Goal: Task Accomplishment & Management: Use online tool/utility

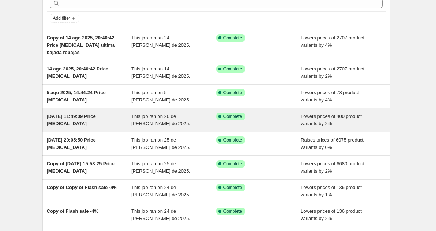
scroll to position [37, 0]
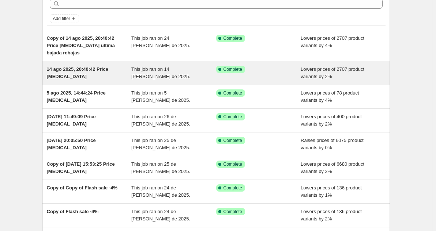
click at [269, 75] on div "Success Complete Complete" at bounding box center [258, 73] width 85 height 15
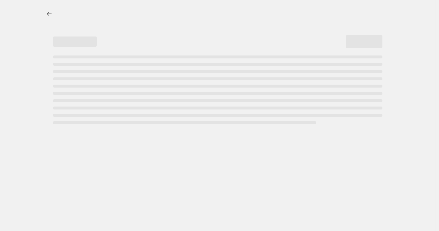
select select "percentage"
select select "no_change"
select select "vendor"
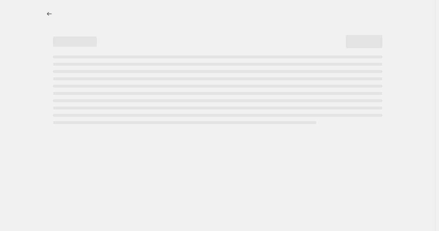
select select "vendor"
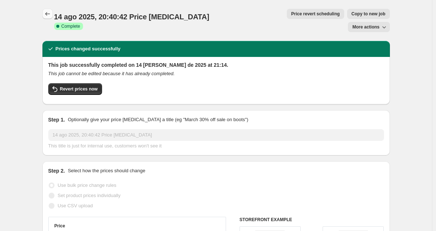
click at [50, 14] on icon "Price change jobs" at bounding box center [47, 13] width 7 height 7
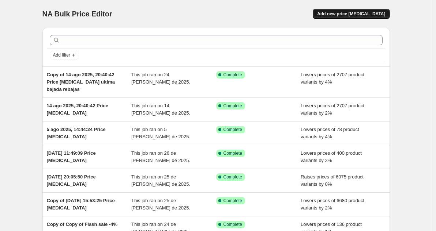
click at [358, 12] on span "Add new price [MEDICAL_DATA]" at bounding box center [351, 14] width 68 height 6
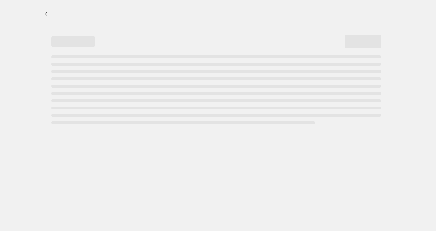
select select "percentage"
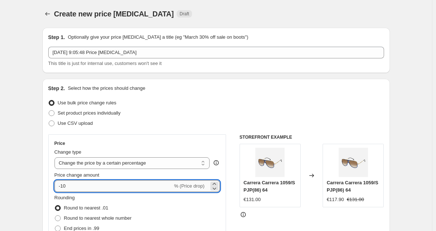
drag, startPoint x: 72, startPoint y: 185, endPoint x: 58, endPoint y: 189, distance: 15.4
click at [58, 189] on input "-10" at bounding box center [113, 187] width 118 height 12
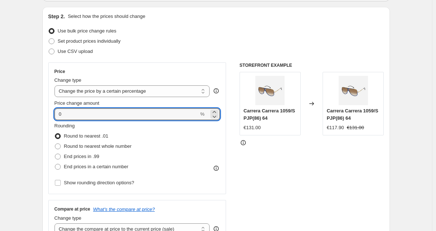
scroll to position [73, 0]
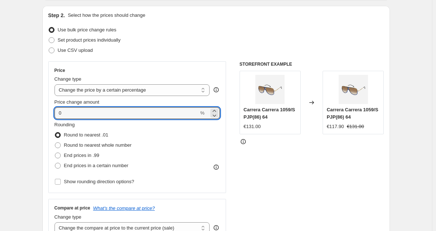
type input "0"
click at [292, 169] on div "STOREFRONT EXAMPLE Carrera Carrera 1059/S PJP(86) 64 €131.00 Changed to Carrera…" at bounding box center [311, 150] width 144 height 179
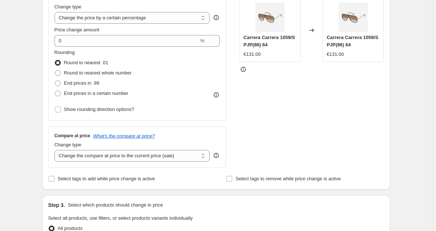
scroll to position [146, 0]
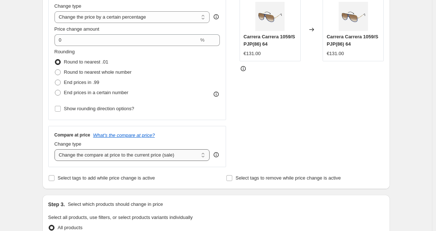
click at [185, 155] on select "Change the compare at price to the current price (sale) Change the compare at p…" at bounding box center [131, 155] width 155 height 12
select select "no_change"
click at [56, 149] on select "Change the compare at price to the current price (sale) Change the compare at p…" at bounding box center [131, 155] width 155 height 12
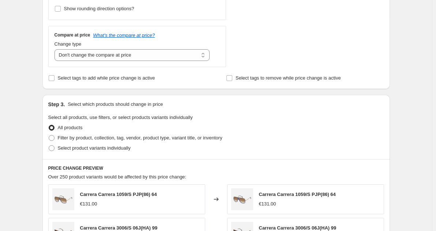
scroll to position [256, 0]
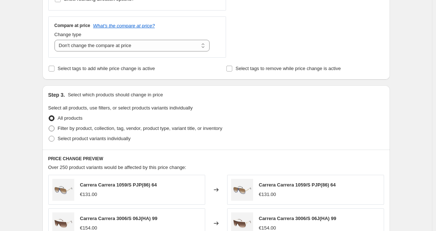
click at [54, 128] on span at bounding box center [52, 129] width 6 height 6
click at [49, 126] on input "Filter by product, collection, tag, vendor, product type, variant title, or inv…" at bounding box center [49, 126] width 0 height 0
radio input "true"
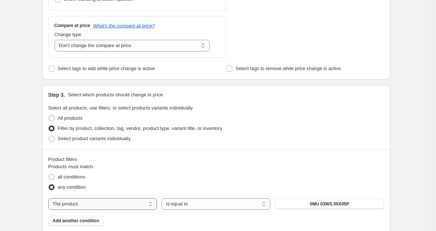
click at [124, 204] on select "The product The product's collection The product's tag The product's vendor The…" at bounding box center [102, 204] width 109 height 12
select select "collection"
click at [318, 204] on button "Accessories" at bounding box center [329, 204] width 109 height 10
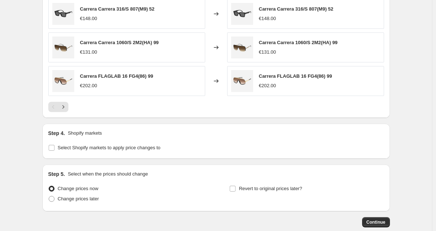
scroll to position [620, 0]
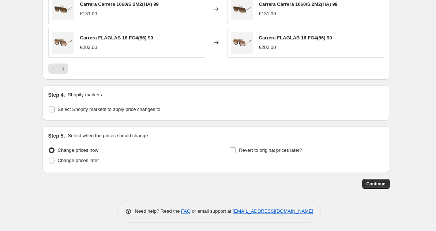
click at [53, 107] on input "Select Shopify markets to apply price changes to" at bounding box center [52, 110] width 6 height 6
checkbox input "true"
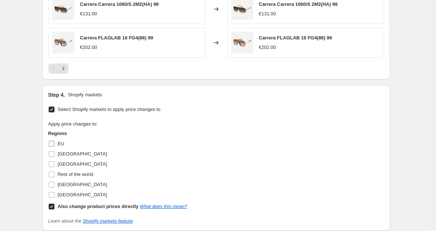
click at [54, 141] on input "EU" at bounding box center [52, 144] width 6 height 6
checkbox input "true"
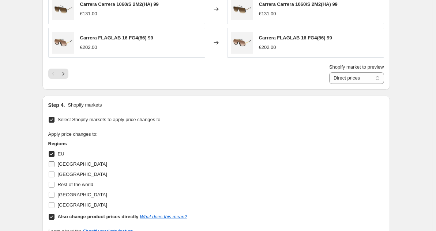
click at [52, 162] on input "[GEOGRAPHIC_DATA]" at bounding box center [52, 165] width 6 height 6
checkbox input "true"
click at [52, 174] on input "[GEOGRAPHIC_DATA]" at bounding box center [52, 175] width 6 height 6
checkbox input "true"
click at [52, 182] on input "Rest of the world" at bounding box center [52, 185] width 6 height 6
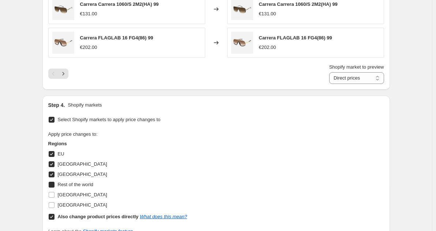
checkbox input "true"
click at [53, 195] on input "[GEOGRAPHIC_DATA]" at bounding box center [52, 195] width 6 height 6
checkbox input "true"
click at [53, 204] on input "[GEOGRAPHIC_DATA]" at bounding box center [52, 205] width 6 height 6
checkbox input "true"
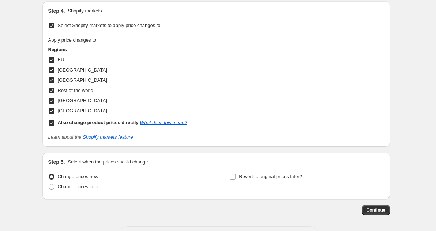
scroll to position [704, 0]
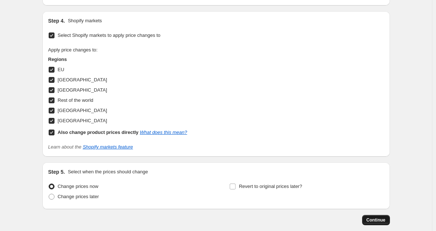
click at [377, 218] on span "Continue" at bounding box center [375, 220] width 19 height 6
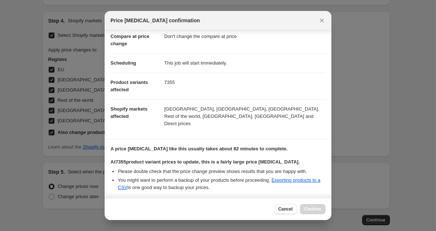
scroll to position [96, 0]
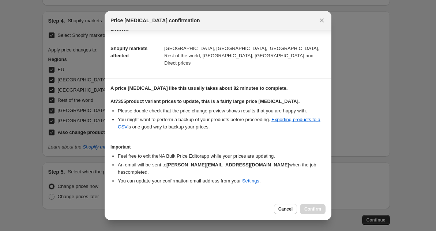
click at [115, 201] on input "I understand that this price [MEDICAL_DATA] will affect 7355 product variants" at bounding box center [114, 204] width 6 height 6
checkbox input "true"
click at [316, 210] on span "Confirm" at bounding box center [312, 209] width 17 height 6
